Goal: Transaction & Acquisition: Purchase product/service

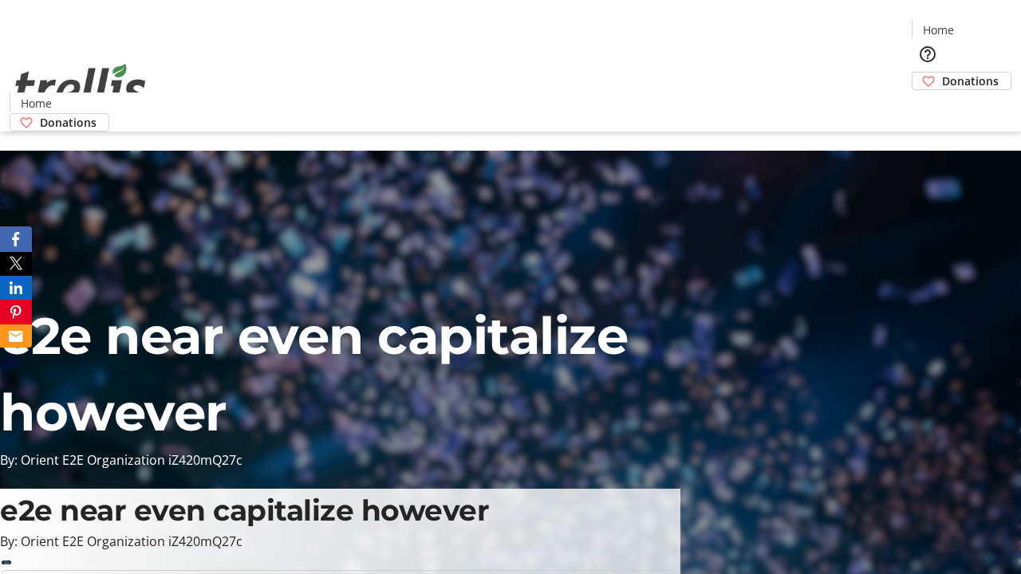
click at [942, 73] on span "Donations" at bounding box center [970, 81] width 57 height 17
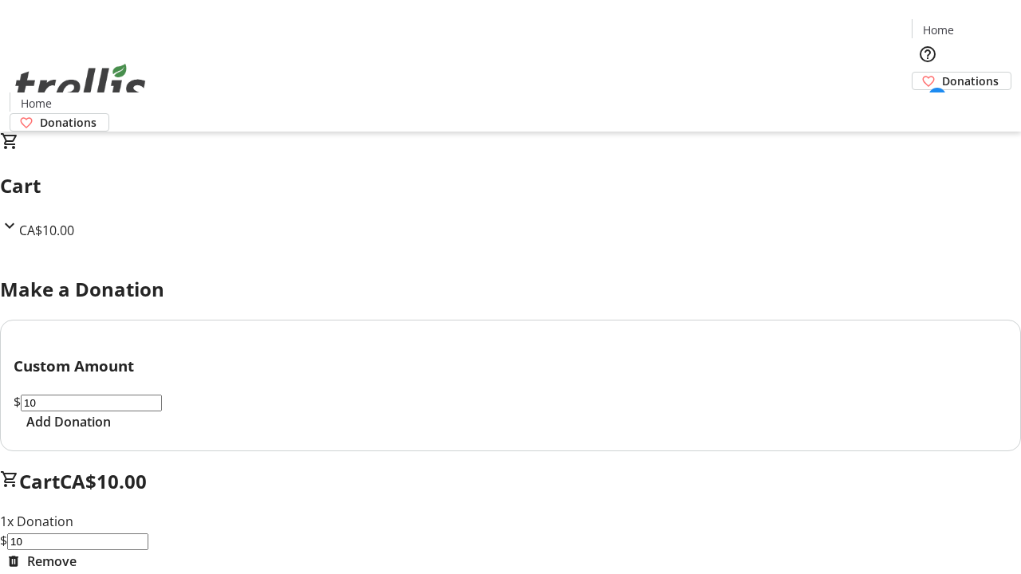
select select "CA"
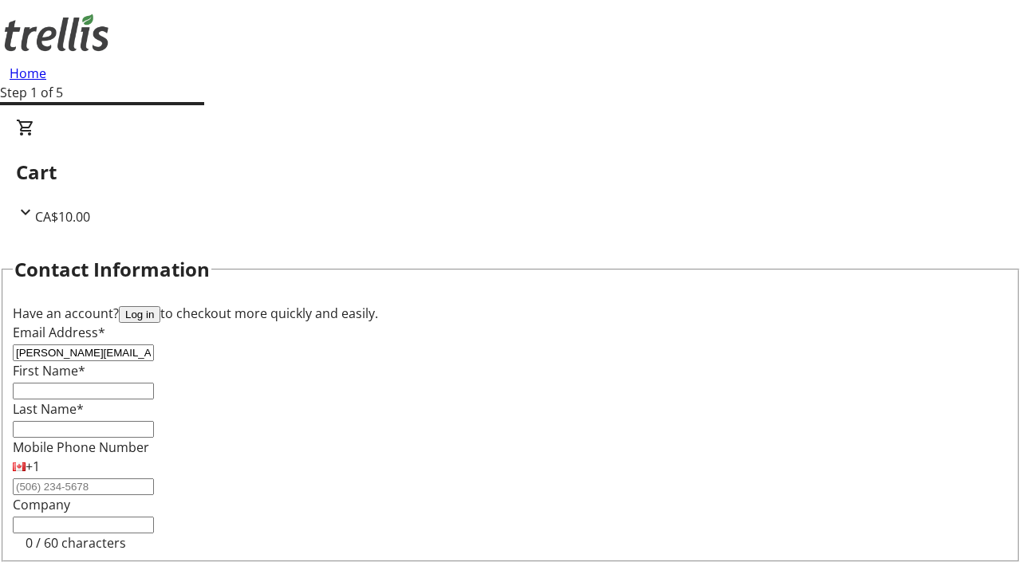
type input "[PERSON_NAME][EMAIL_ADDRESS][DOMAIN_NAME]"
type input "[PERSON_NAME]"
type input "[STREET_ADDRESS][PERSON_NAME]"
type input "Kelowna"
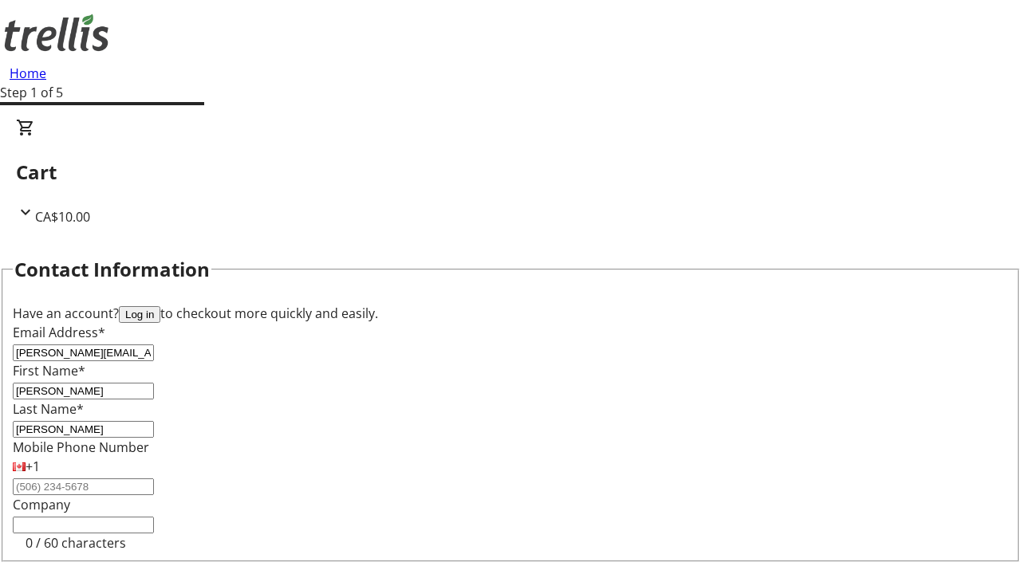
select select "BC"
type input "Kelowna"
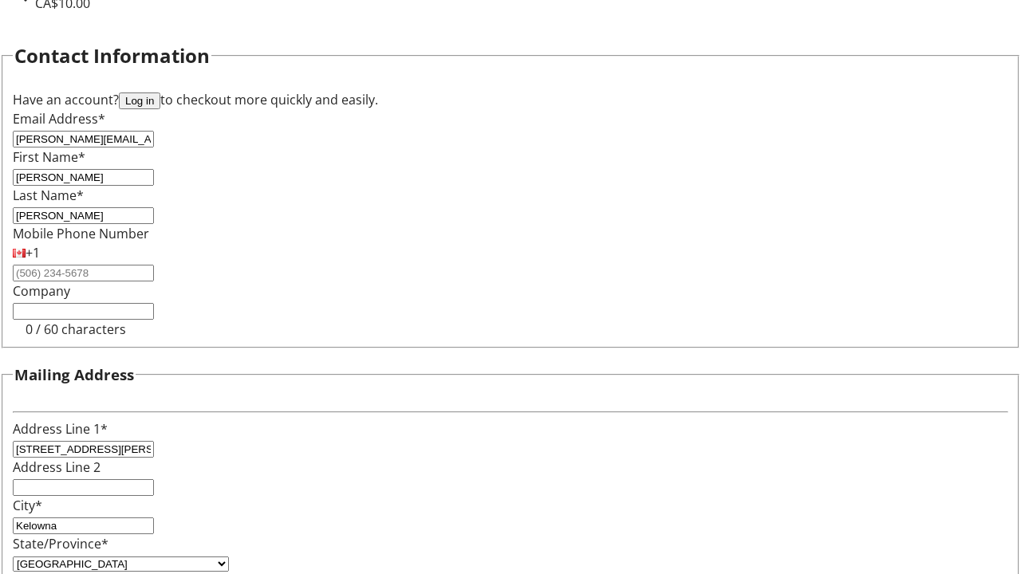
type input "V1Y 0C2"
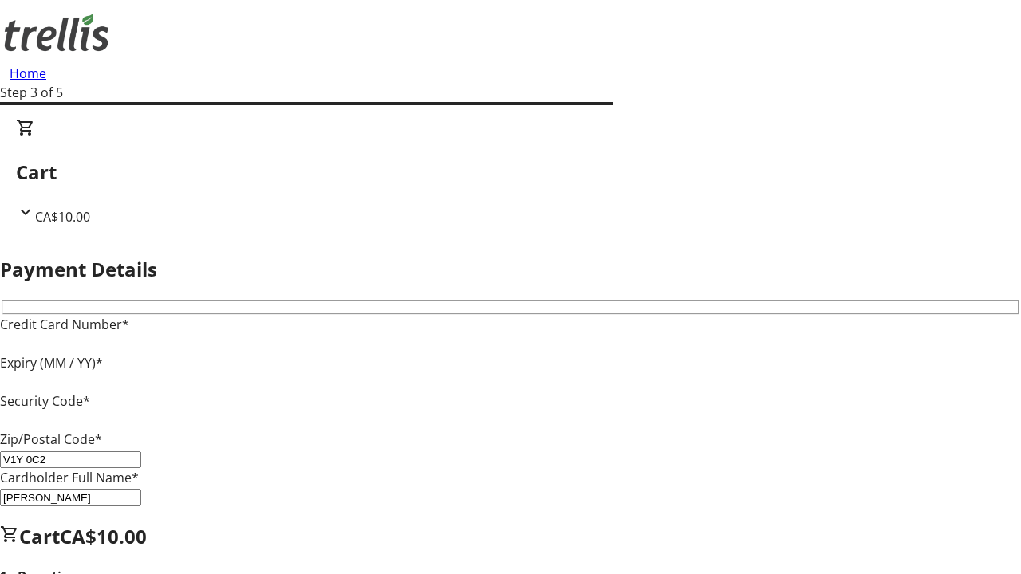
type input "V1Y 0C2"
